Goal: Find specific page/section: Find specific page/section

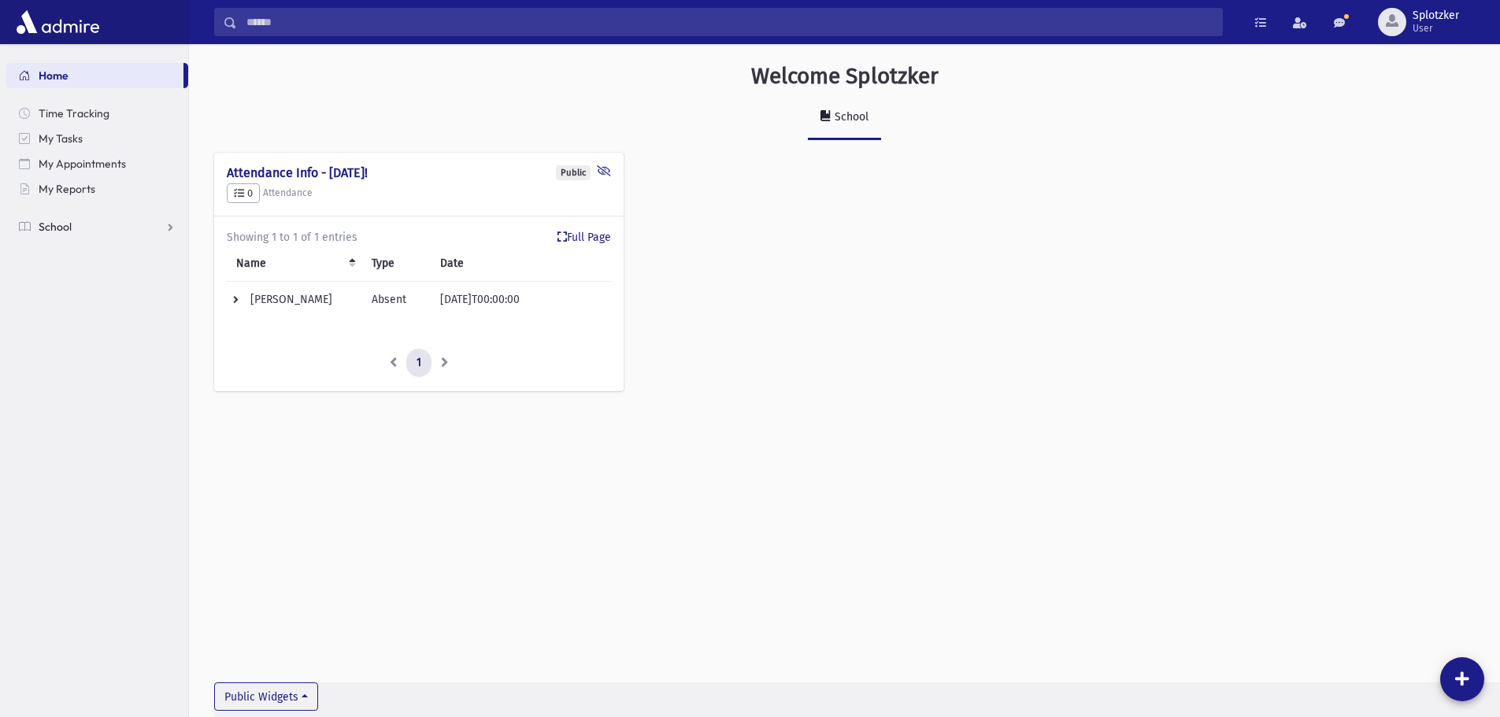
click at [85, 228] on link "School" at bounding box center [97, 226] width 182 height 25
click at [92, 244] on link "Students" at bounding box center [97, 251] width 182 height 25
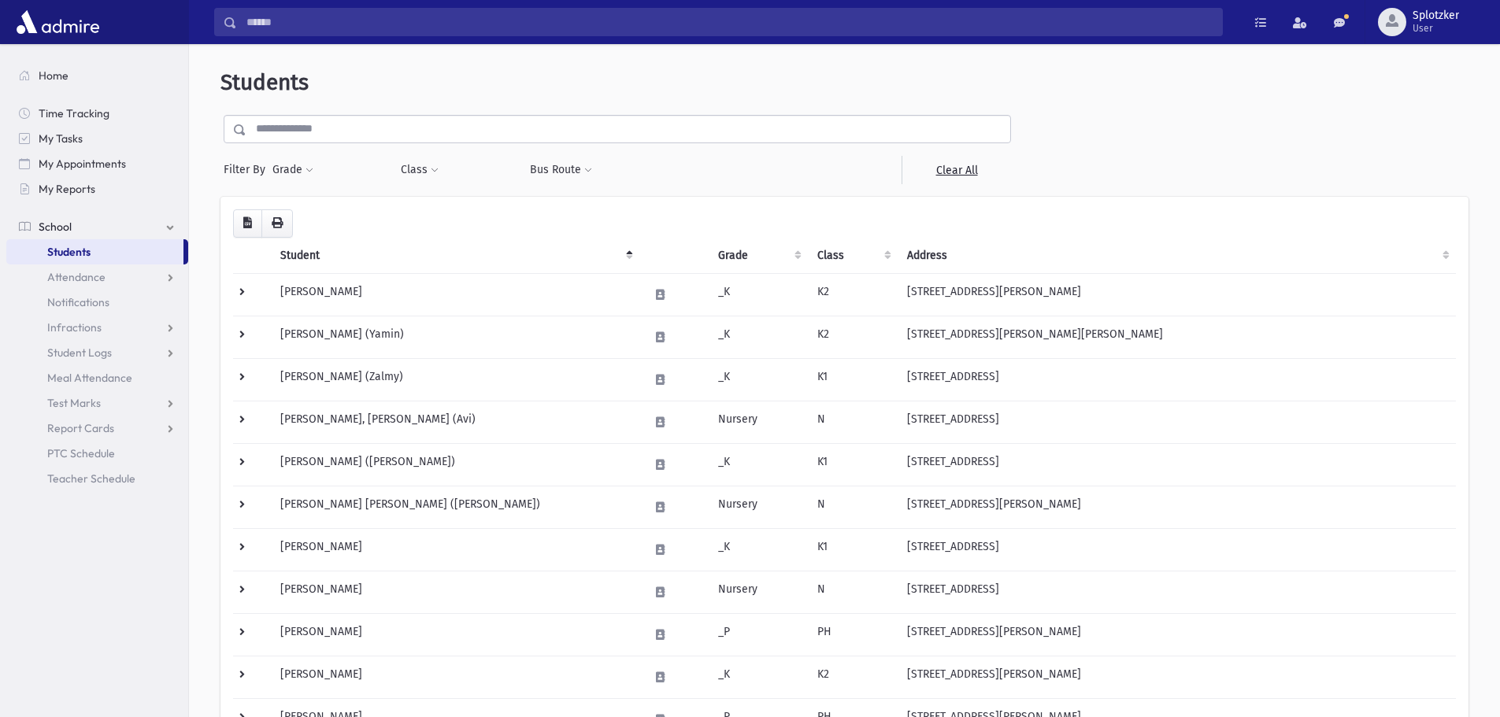
click at [364, 127] on input "text" at bounding box center [628, 129] width 764 height 28
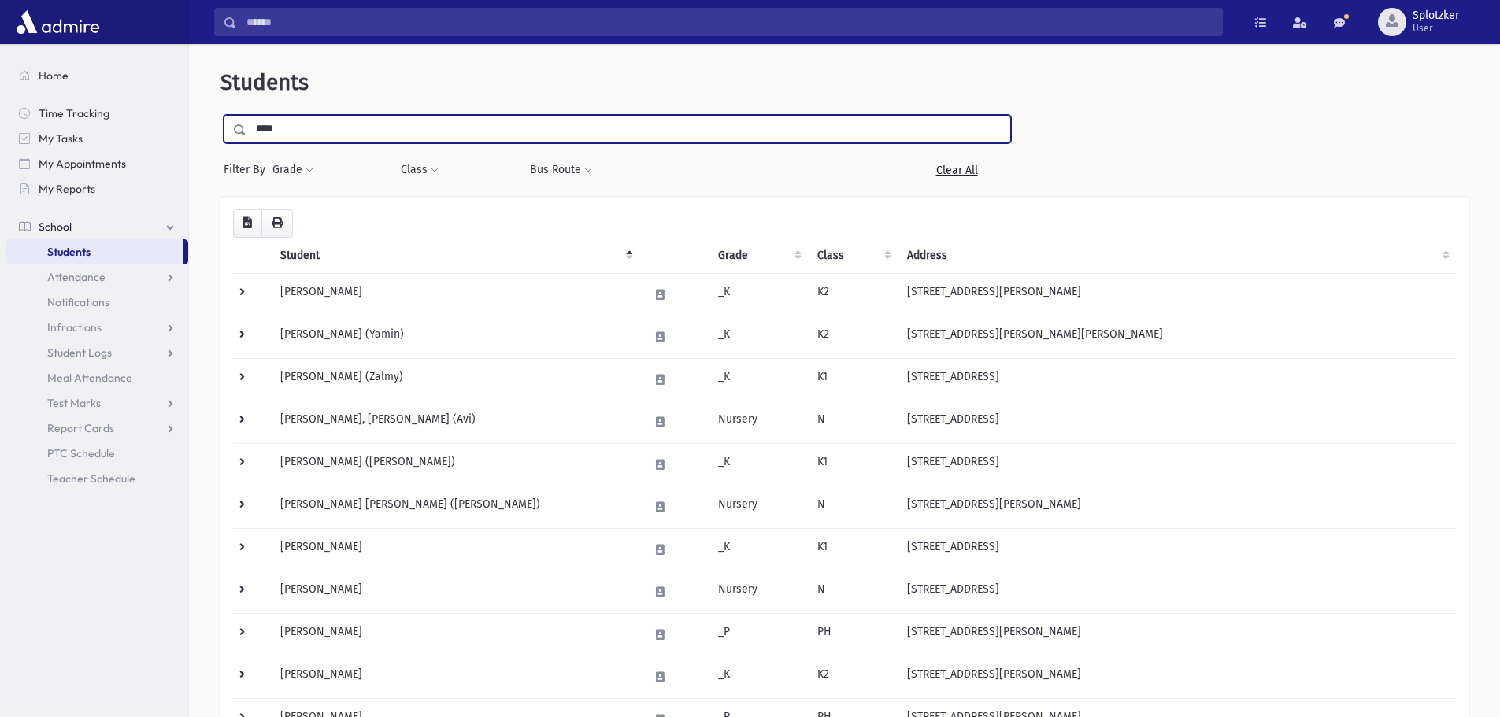
type input "******"
click at [235, 137] on span at bounding box center [235, 130] width 23 height 28
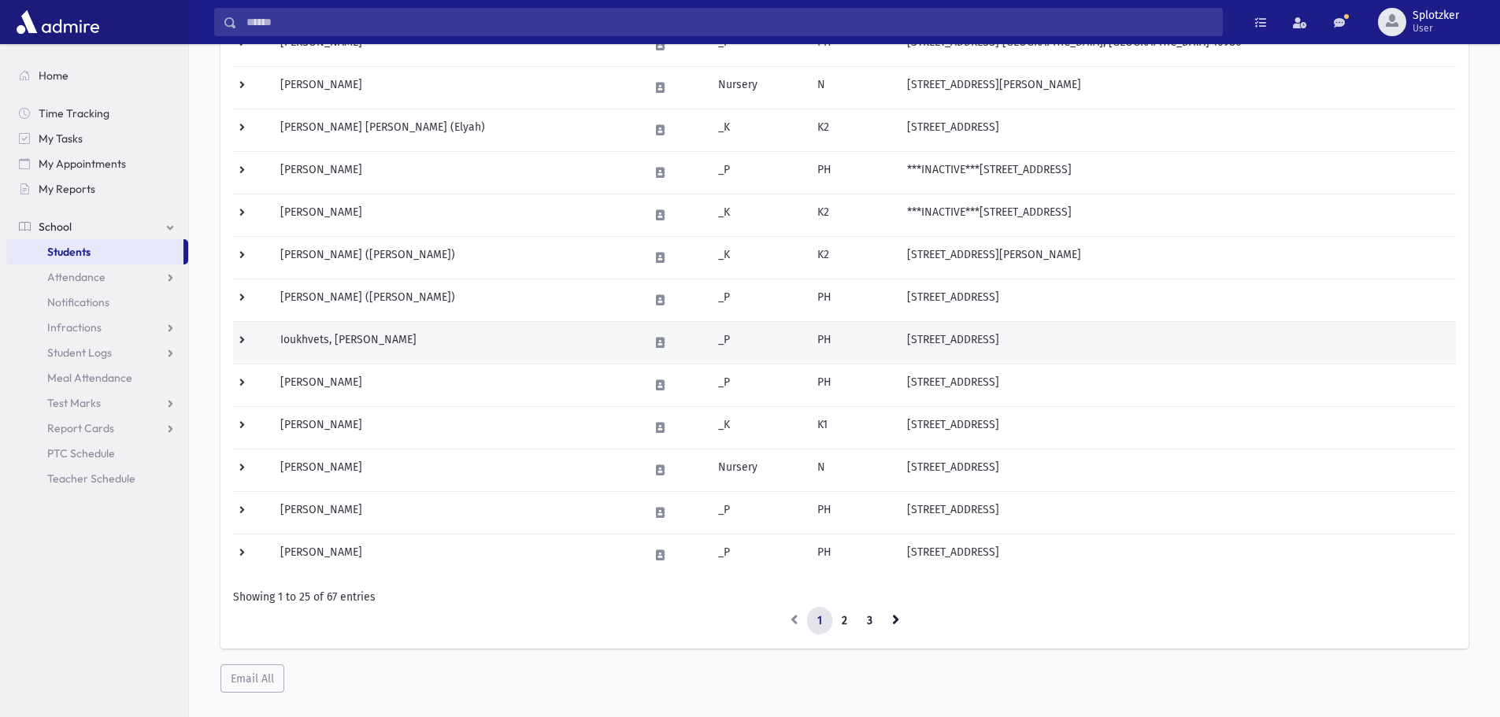
scroll to position [787, 0]
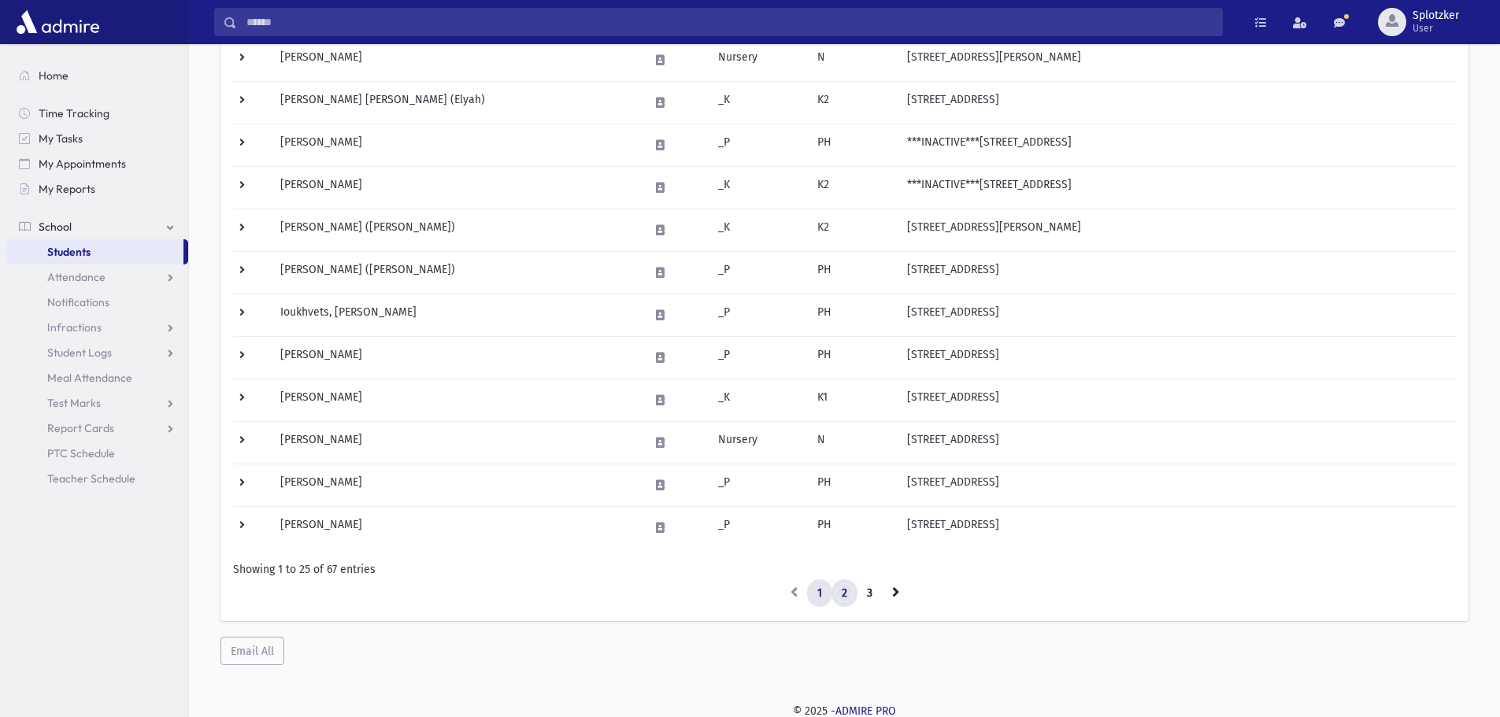
click at [843, 587] on link "2" at bounding box center [845, 594] width 26 height 28
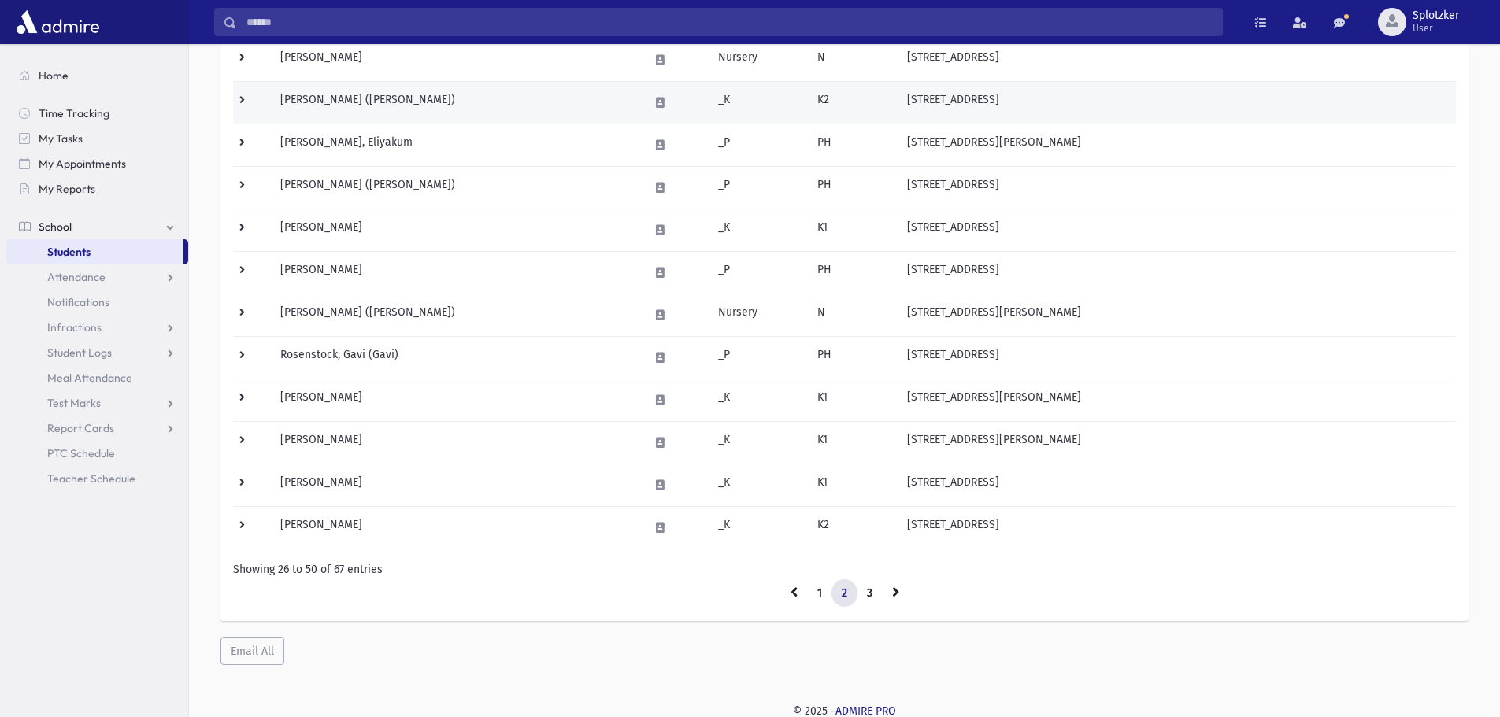
click at [433, 98] on td "Neumann, Kovi (Kovi)" at bounding box center [455, 102] width 369 height 43
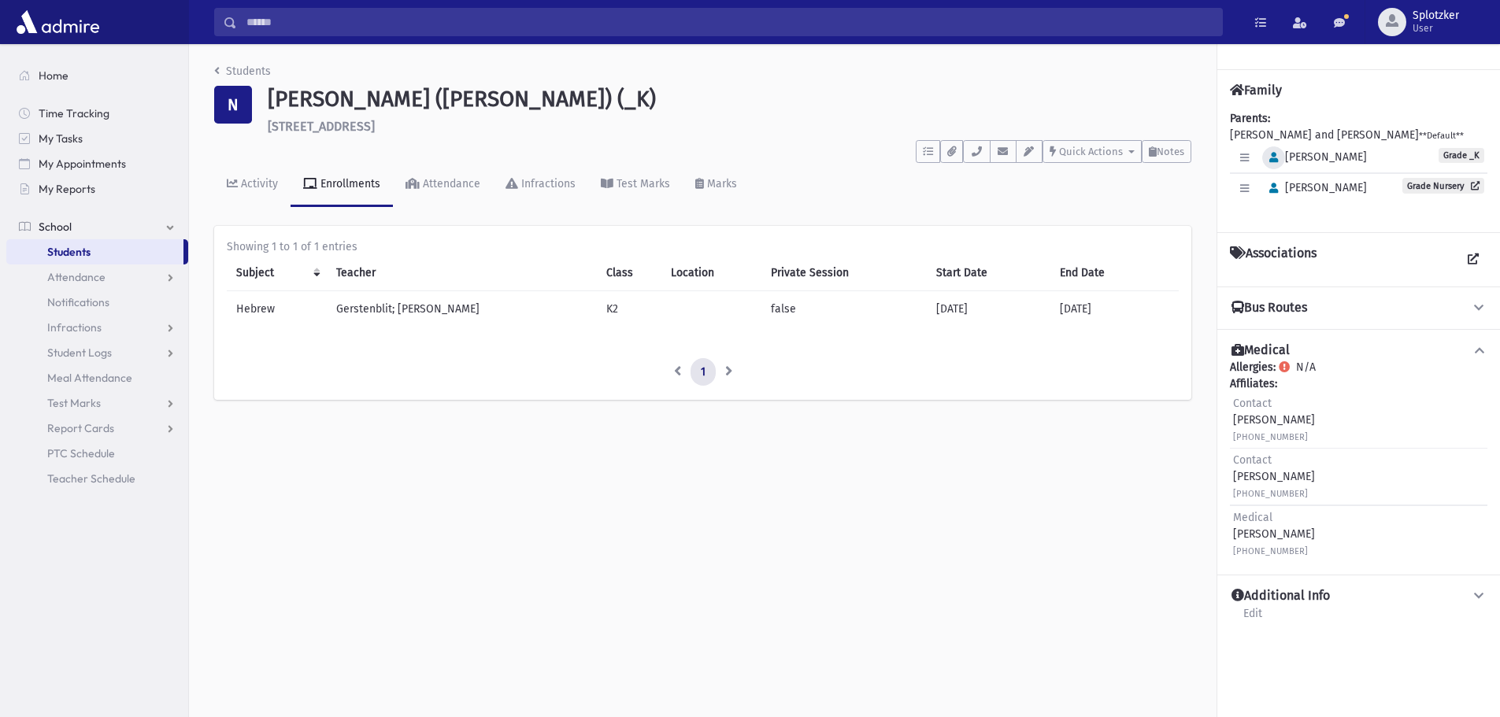
click at [1270, 154] on icon "button" at bounding box center [1273, 158] width 9 height 10
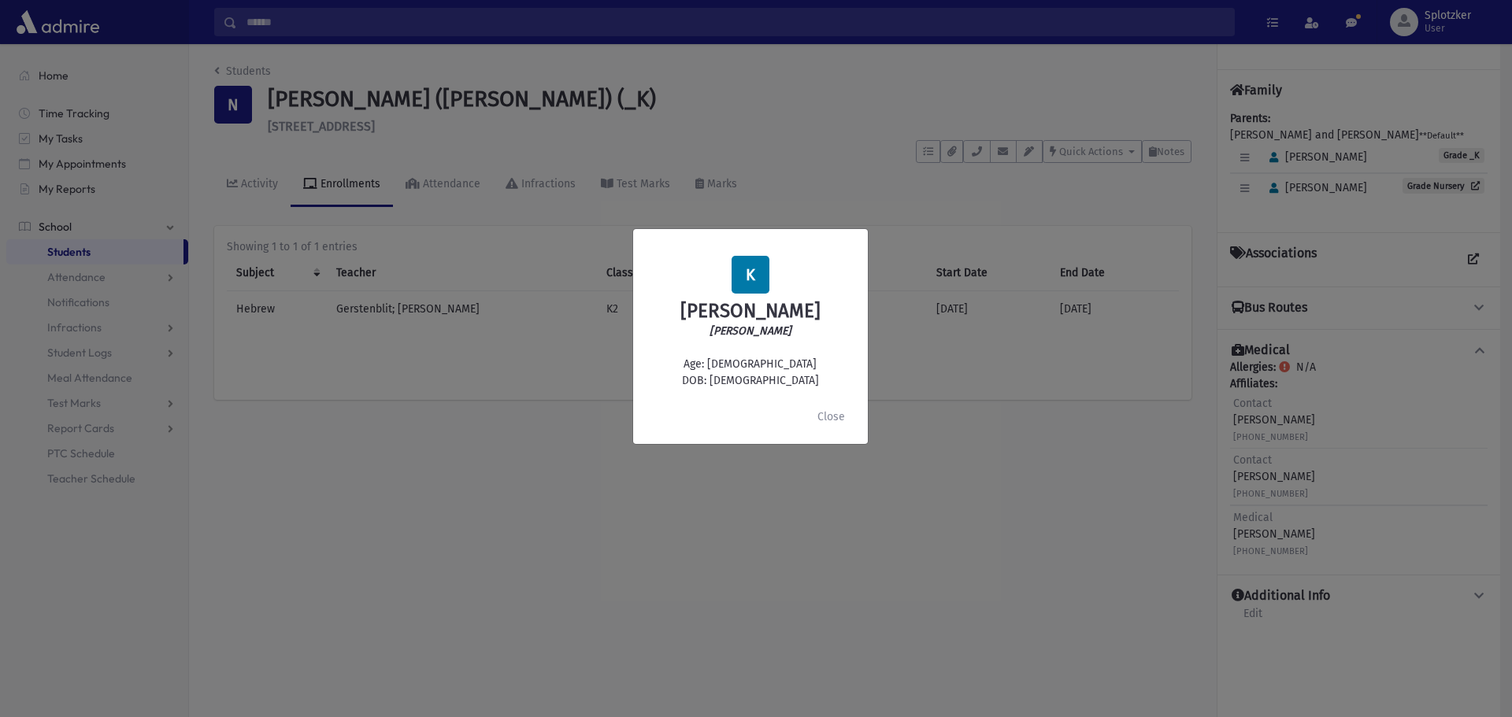
drag, startPoint x: 732, startPoint y: 379, endPoint x: 801, endPoint y: 379, distance: 69.3
click at [801, 379] on div "K Kovi Neumann Yaakov Michoel Age: 4 DOB: 12/20/2020" at bounding box center [750, 322] width 209 height 133
copy div ": 12/20/2020"
